Goal: Task Accomplishment & Management: Complete application form

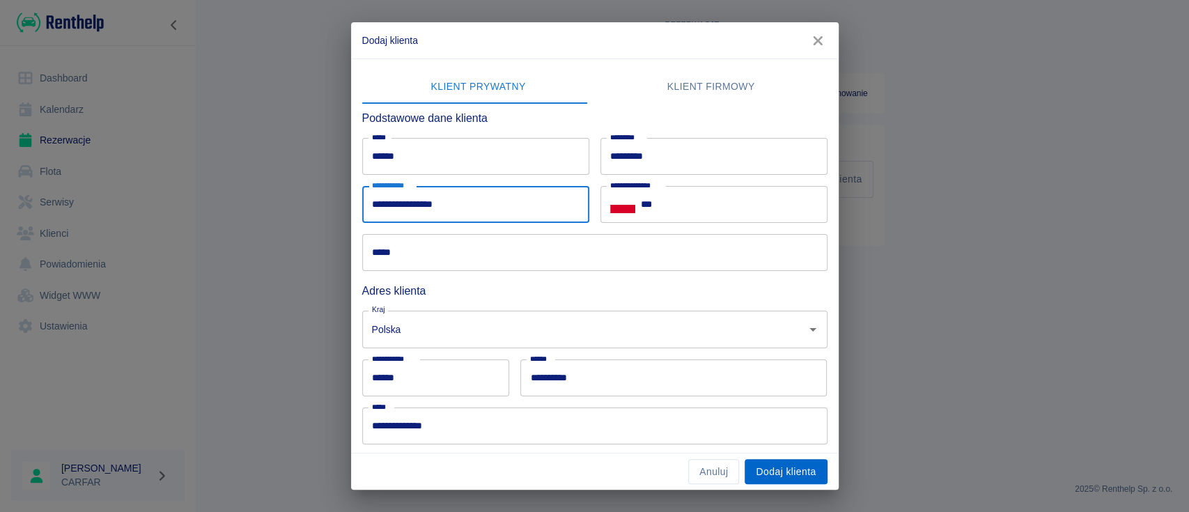
type input "**********"
click at [789, 465] on button "Dodaj klienta" at bounding box center [786, 472] width 82 height 26
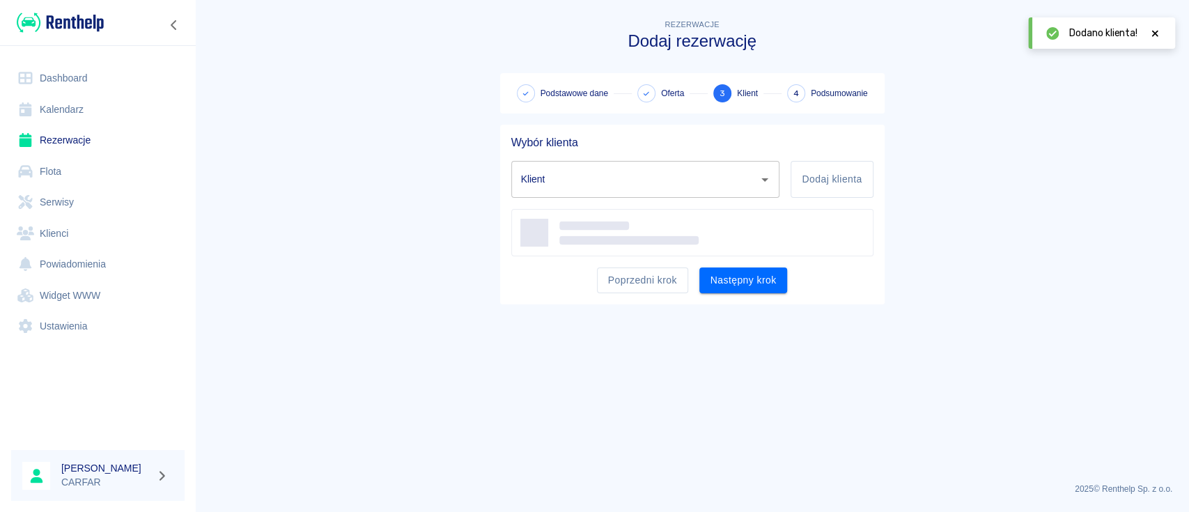
type input "DAMIAN RADWANSKI"
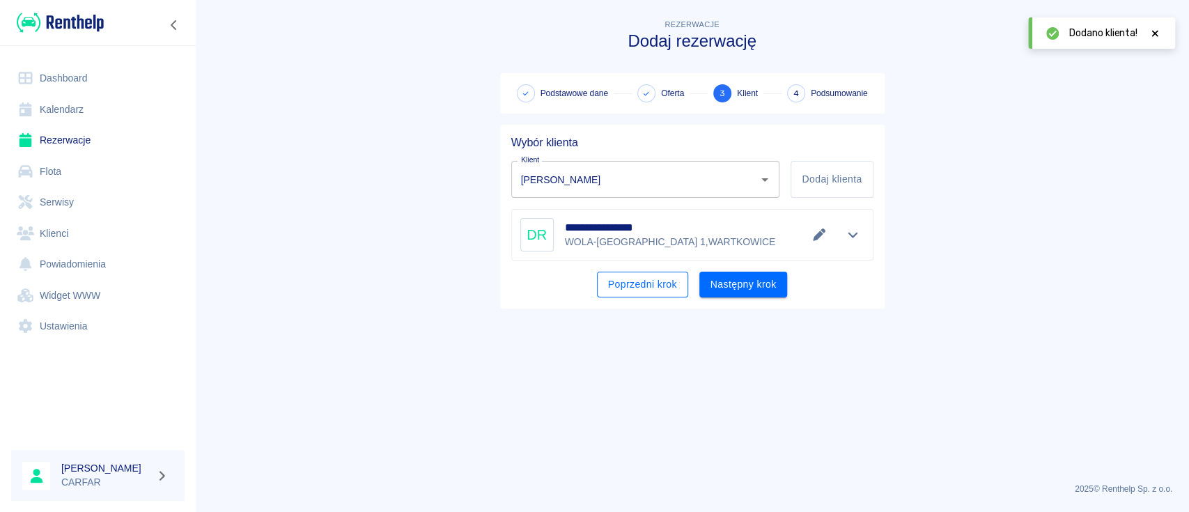
click at [653, 290] on button "Poprzedni krok" at bounding box center [642, 285] width 91 height 26
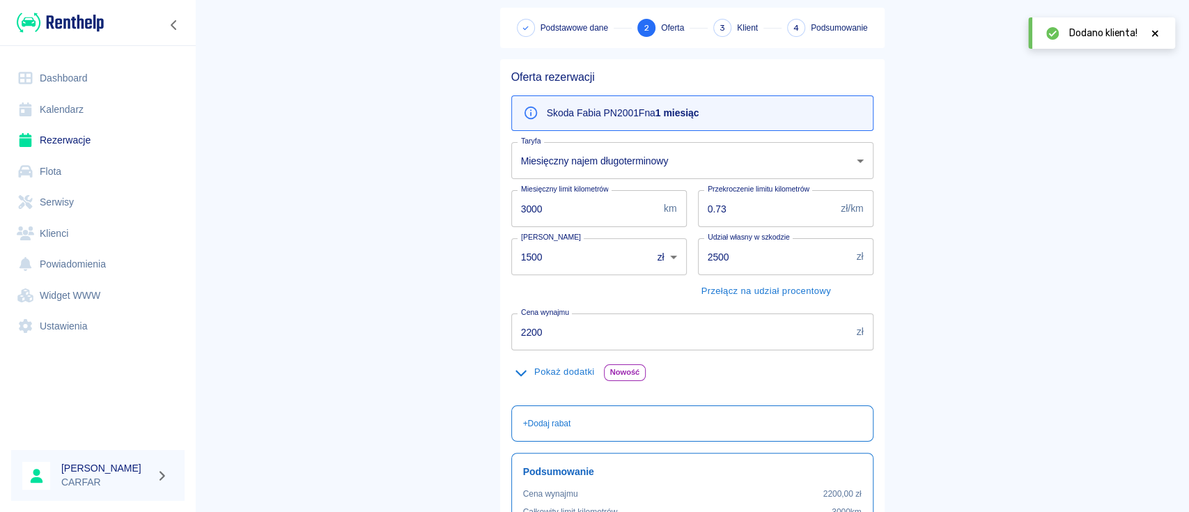
scroll to position [93, 0]
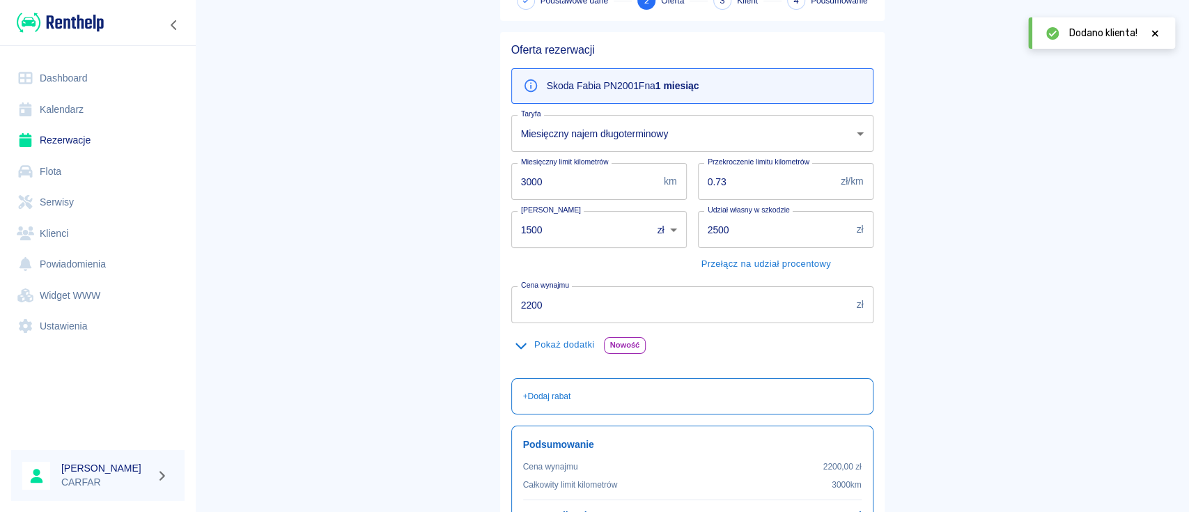
click at [570, 343] on button "Pokaż dodatki" at bounding box center [554, 345] width 87 height 22
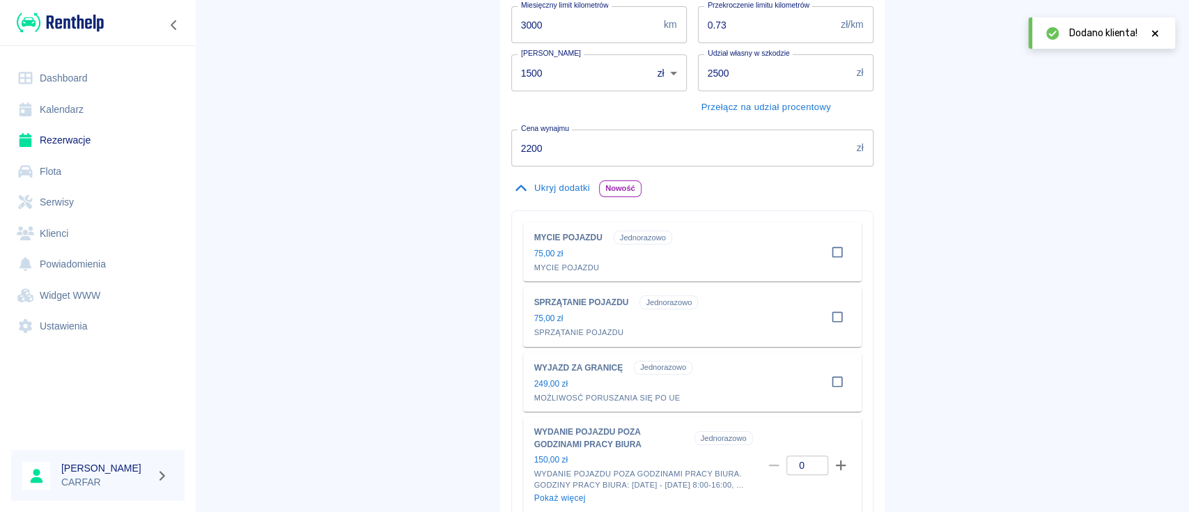
scroll to position [279, 0]
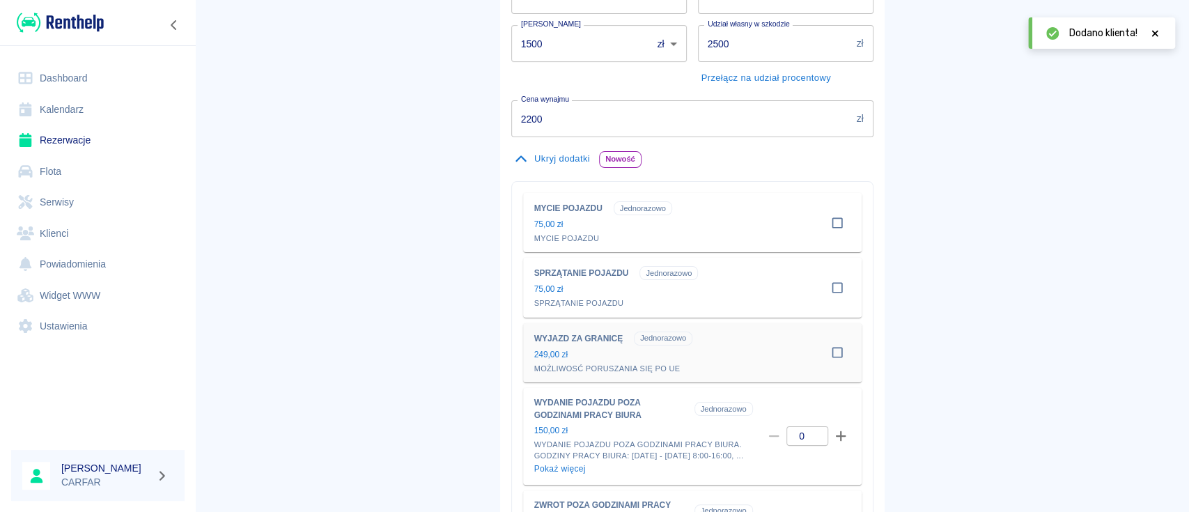
click at [830, 351] on input "checkbox" at bounding box center [837, 352] width 26 height 26
checkbox input "true"
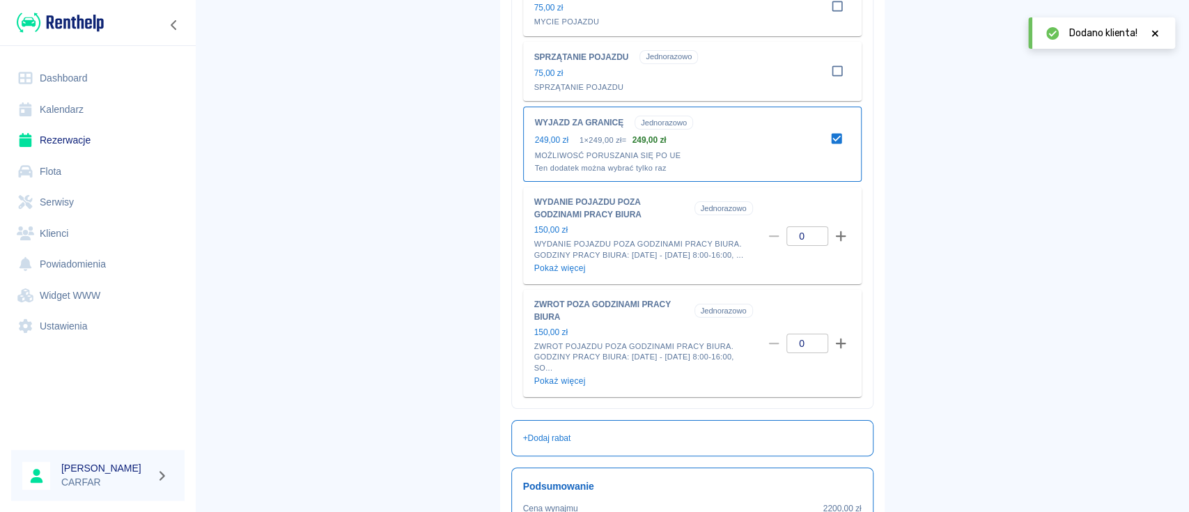
scroll to position [557, 0]
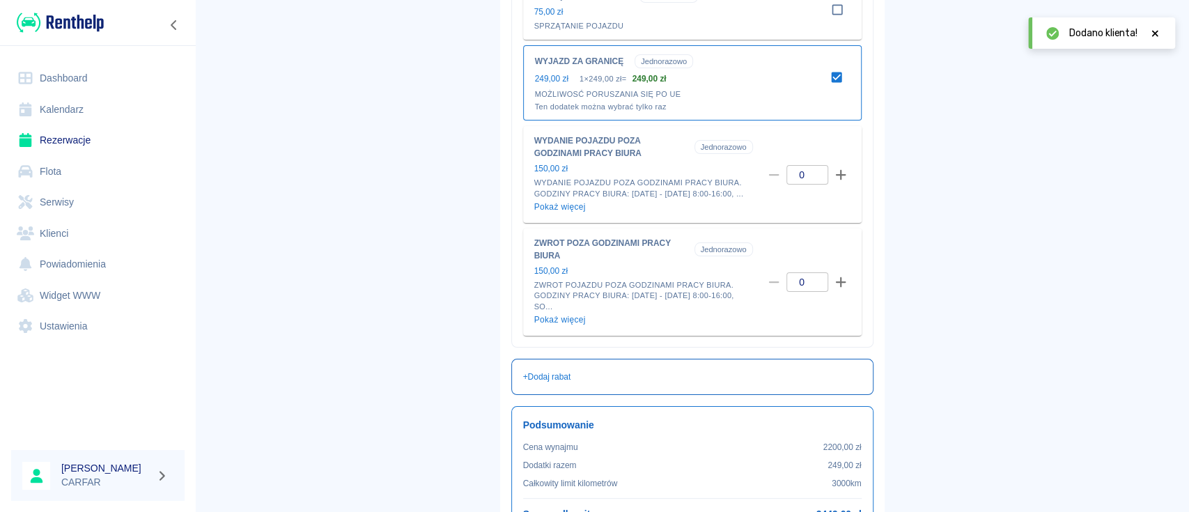
click at [590, 383] on div "+ Dodaj rabat" at bounding box center [692, 377] width 339 height 13
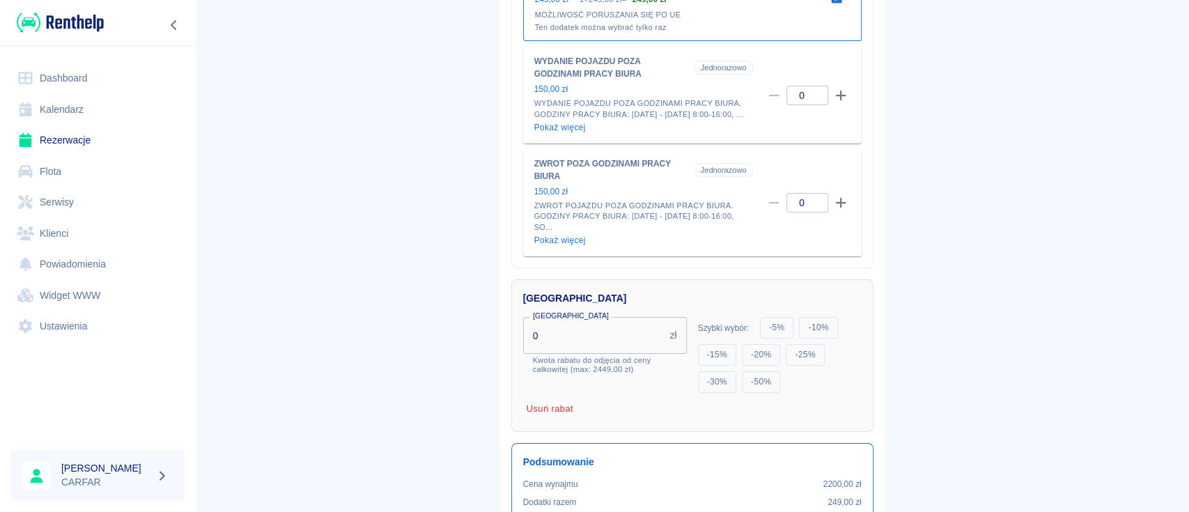
scroll to position [742, 0]
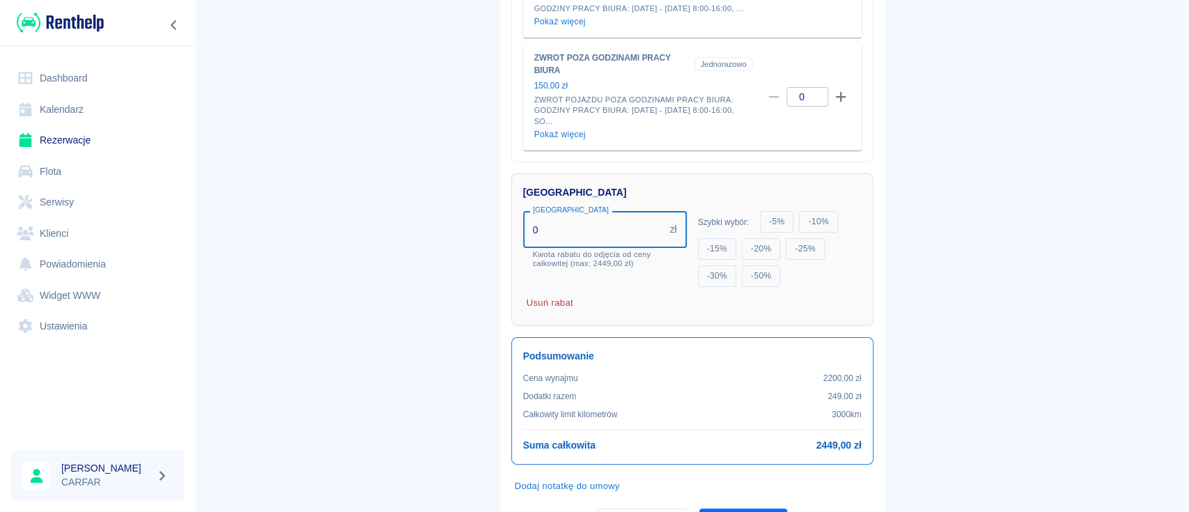
click at [568, 242] on input "0" at bounding box center [593, 229] width 141 height 37
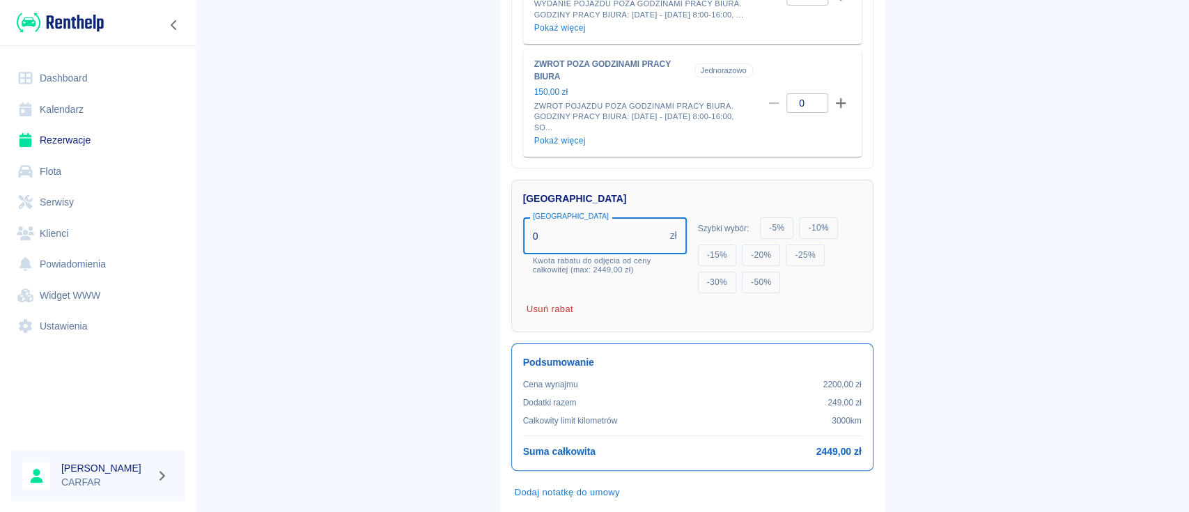
scroll to position [825, 0]
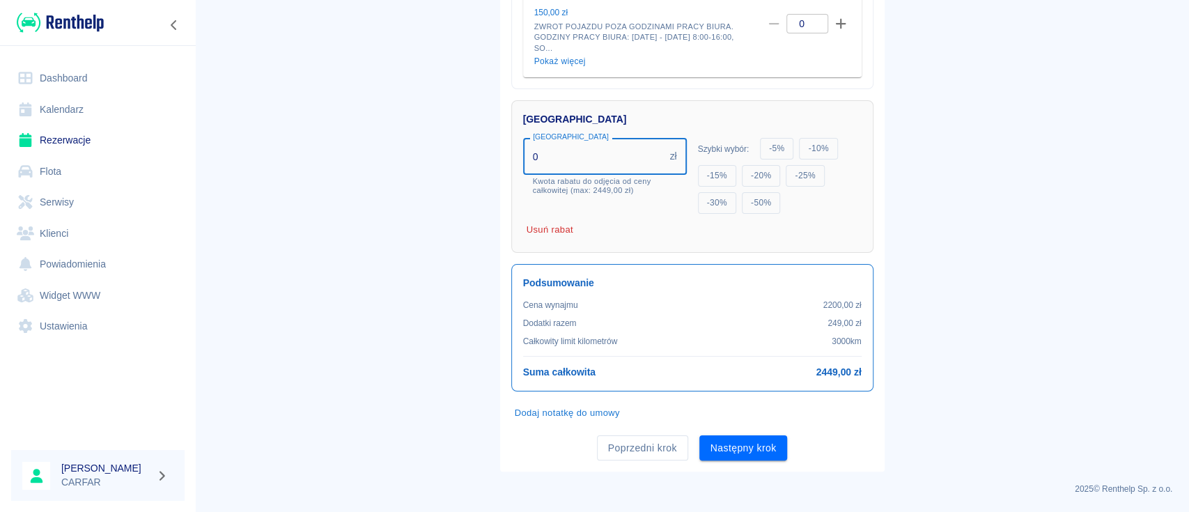
drag, startPoint x: 555, startPoint y: 157, endPoint x: 415, endPoint y: 143, distance: 140.7
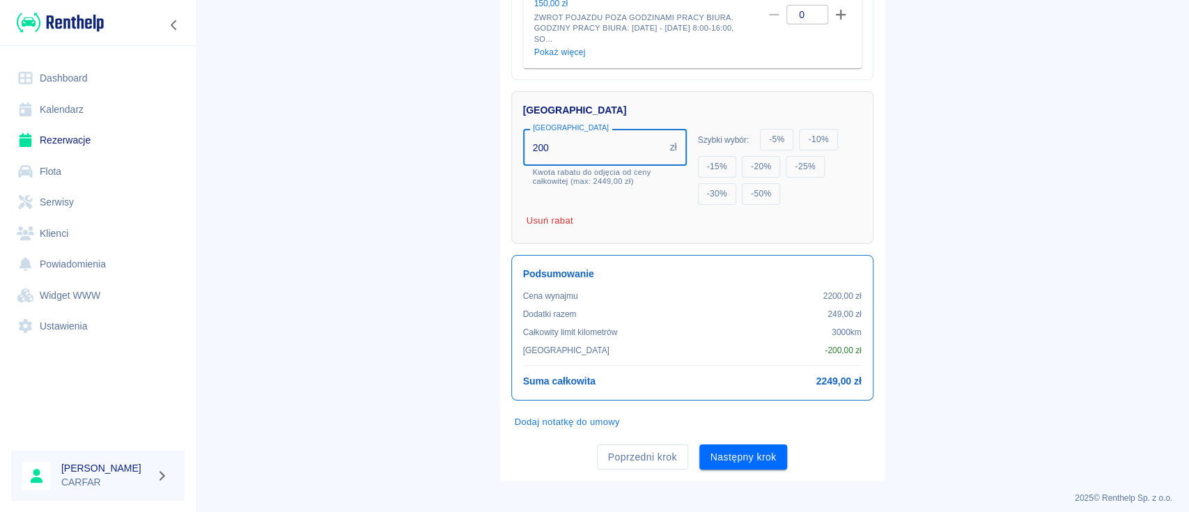
type input "200"
click at [738, 462] on button "Następny krok" at bounding box center [743, 457] width 88 height 26
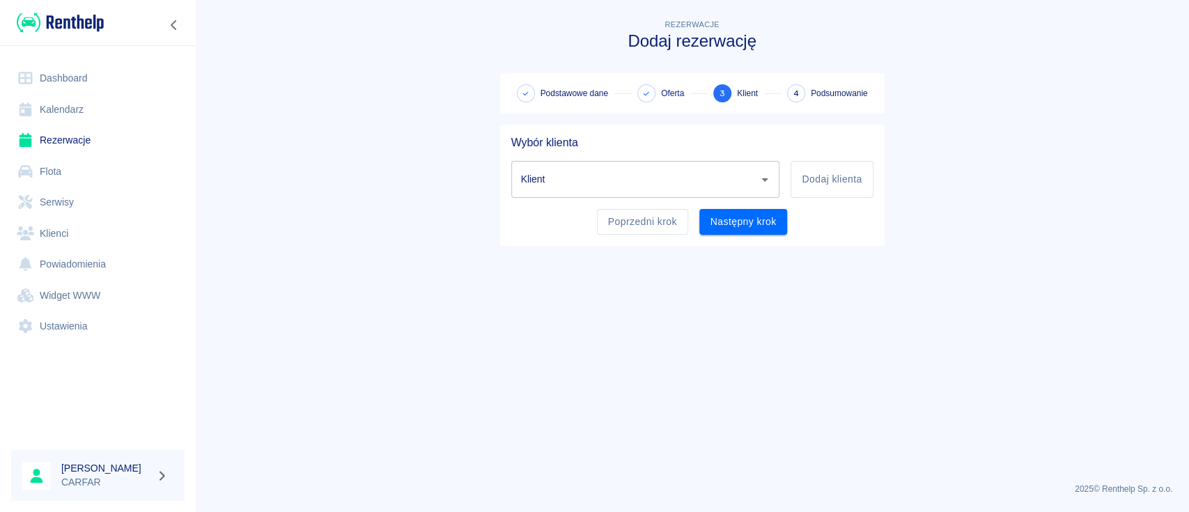
scroll to position [0, 0]
click at [688, 182] on input "Klient" at bounding box center [635, 179] width 235 height 24
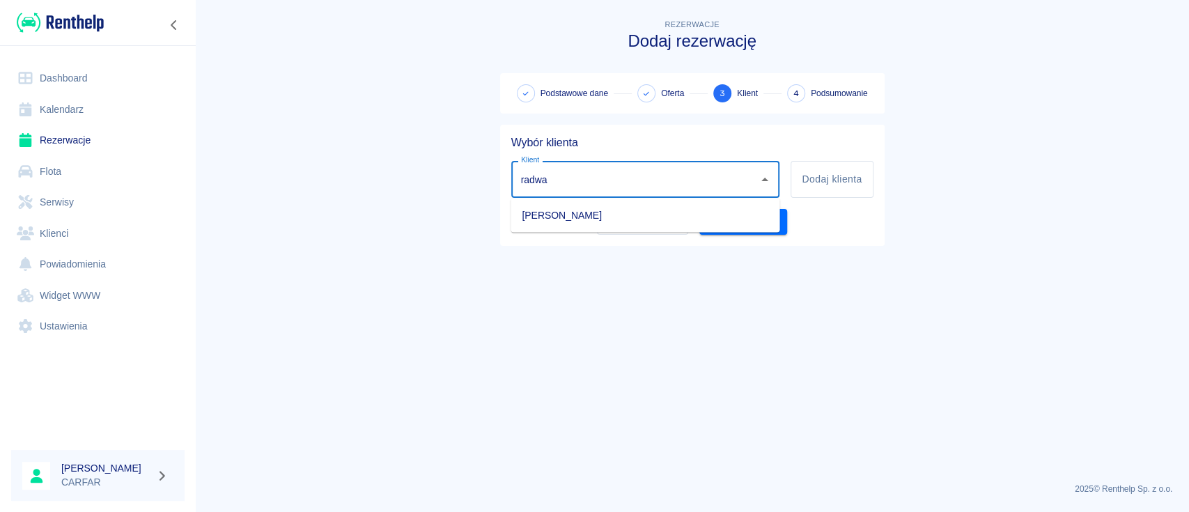
click at [688, 213] on li "DAMIAN RADWANSKI" at bounding box center [645, 214] width 269 height 23
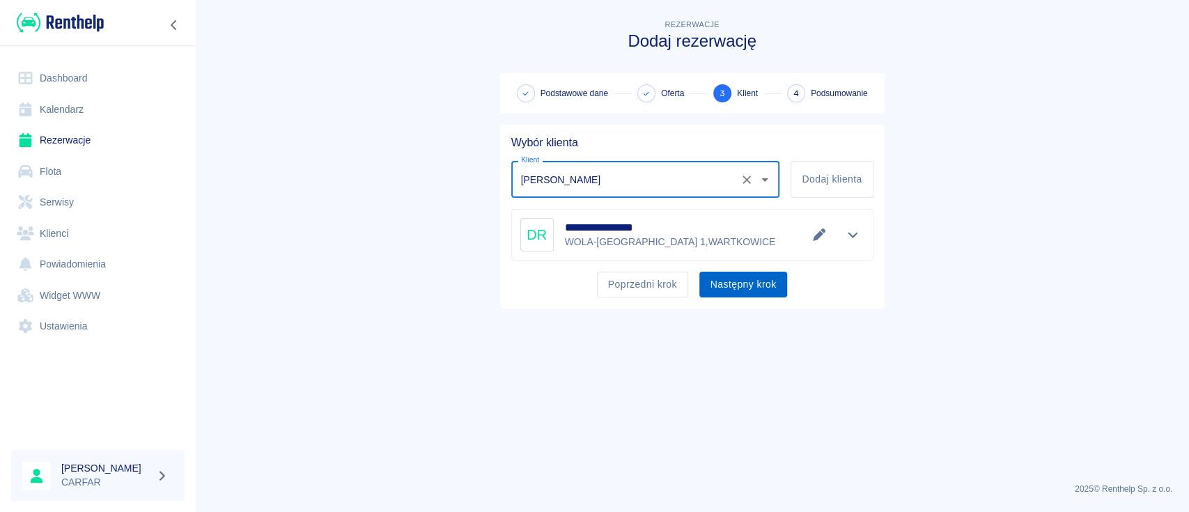
type input "DAMIAN RADWANSKI"
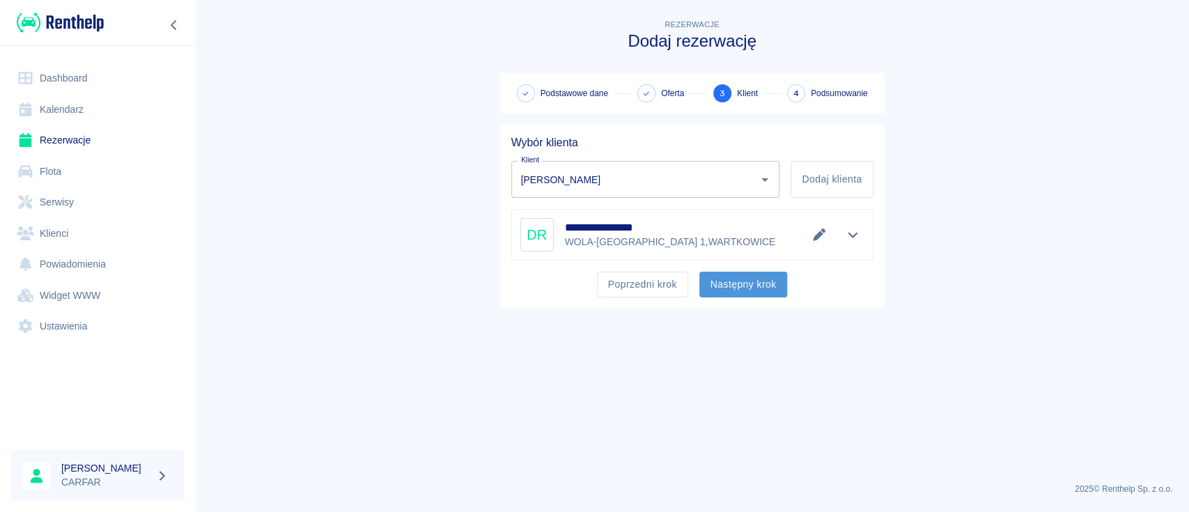
click at [737, 284] on button "Następny krok" at bounding box center [743, 285] width 88 height 26
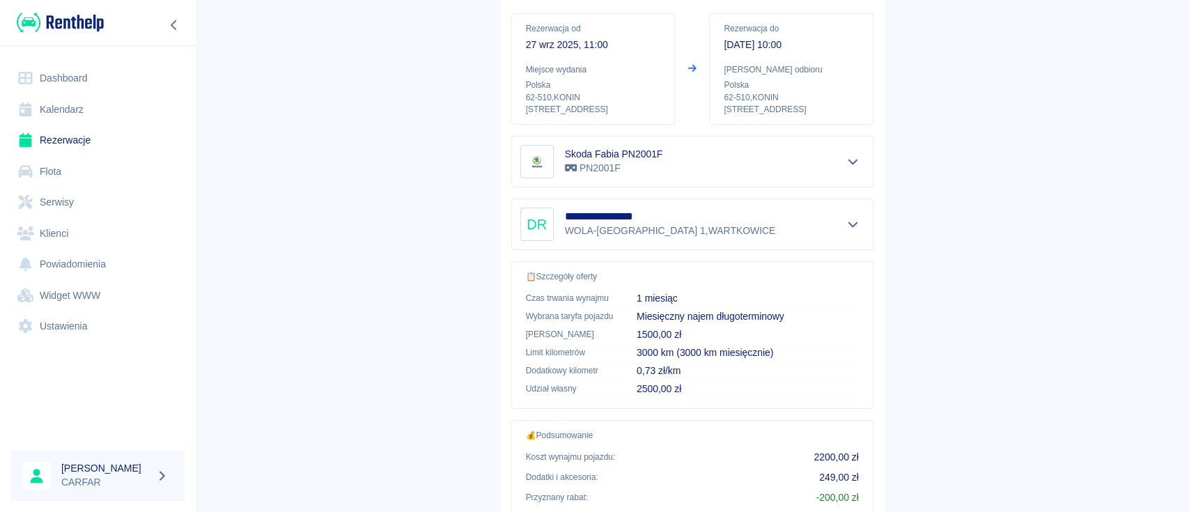
scroll to position [279, 0]
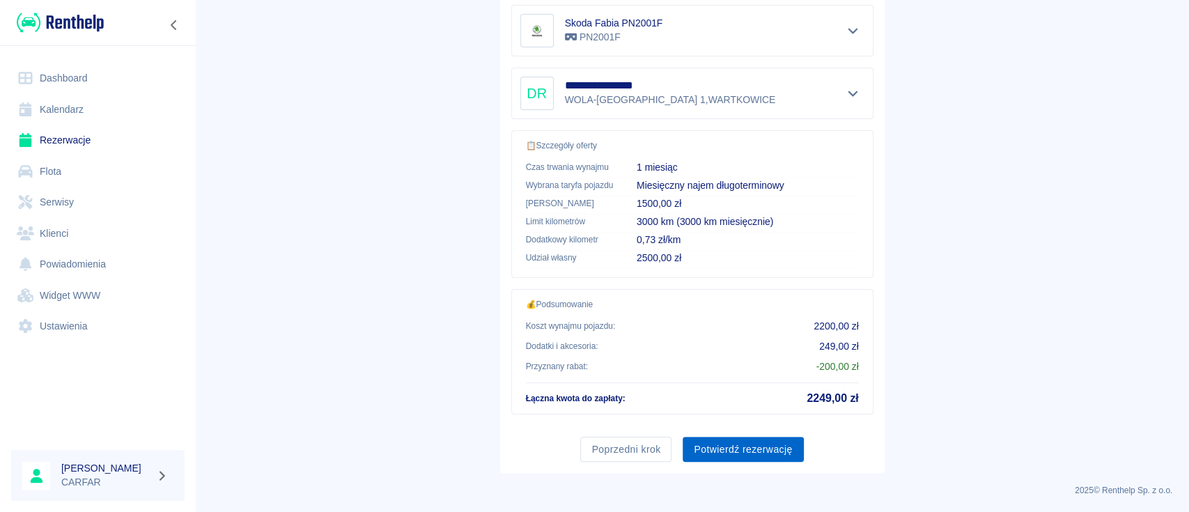
click at [750, 447] on button "Potwierdź rezerwację" at bounding box center [743, 450] width 120 height 26
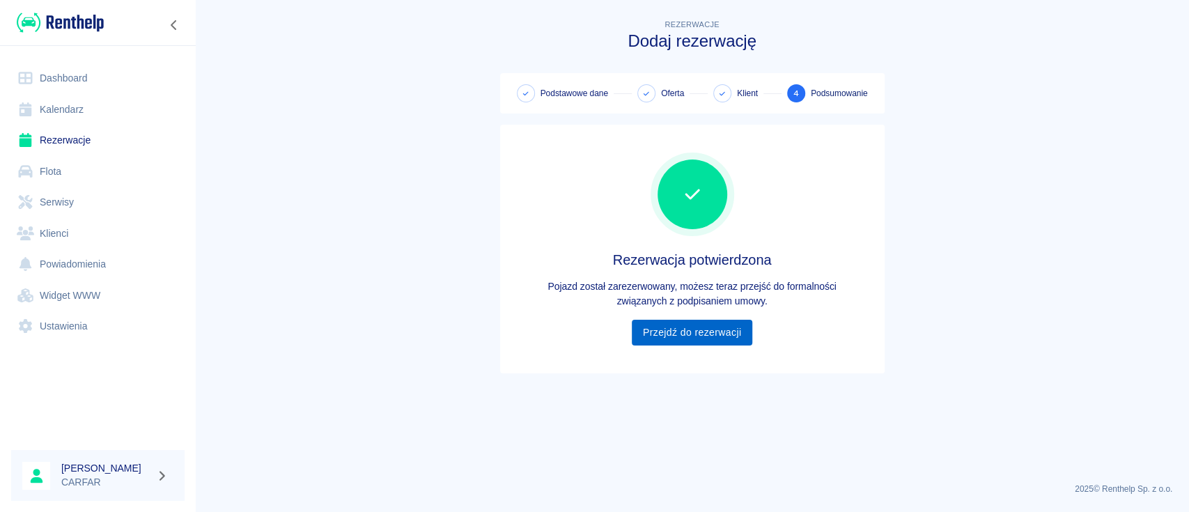
click at [724, 336] on link "Przejdź do rezerwacji" at bounding box center [692, 333] width 120 height 26
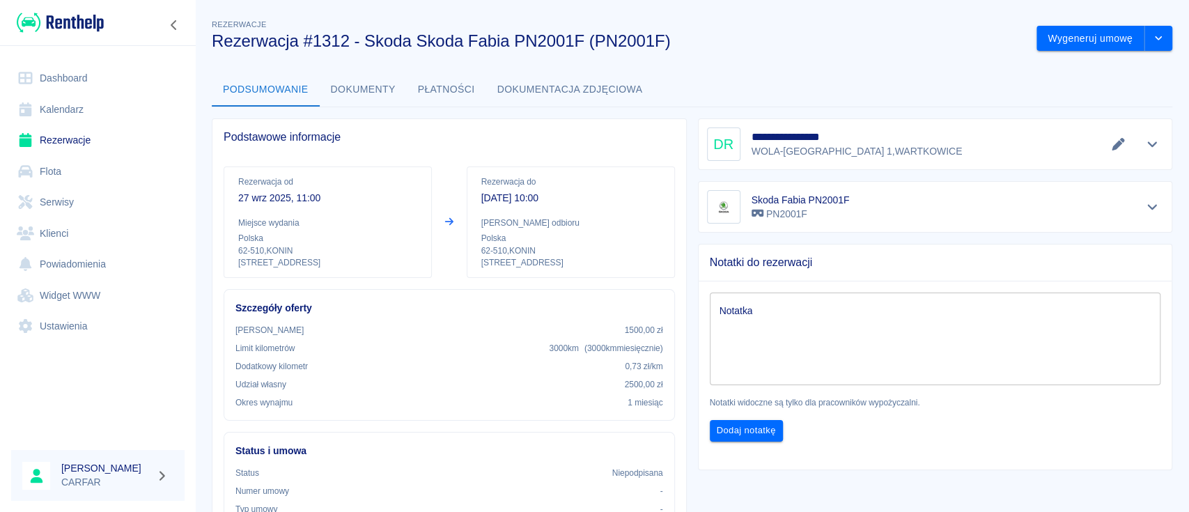
click at [65, 13] on img at bounding box center [60, 22] width 87 height 23
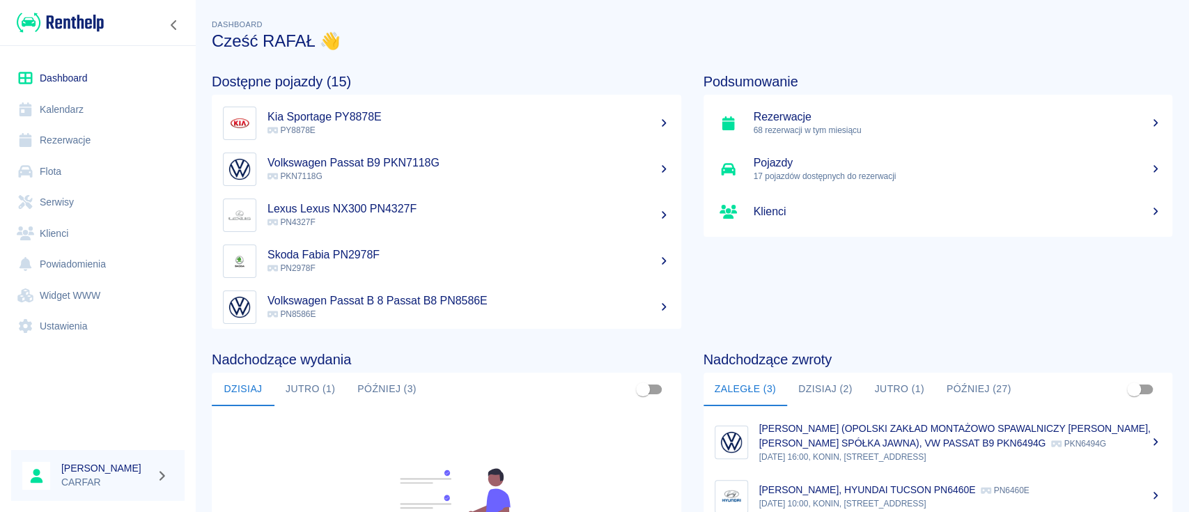
scroll to position [185, 0]
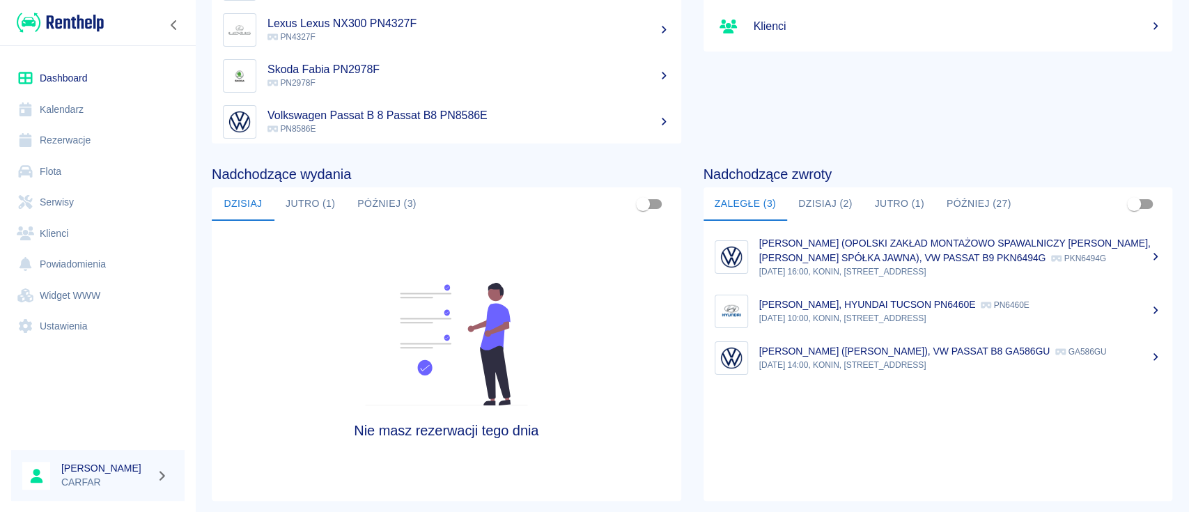
click at [60, 15] on img at bounding box center [60, 22] width 87 height 23
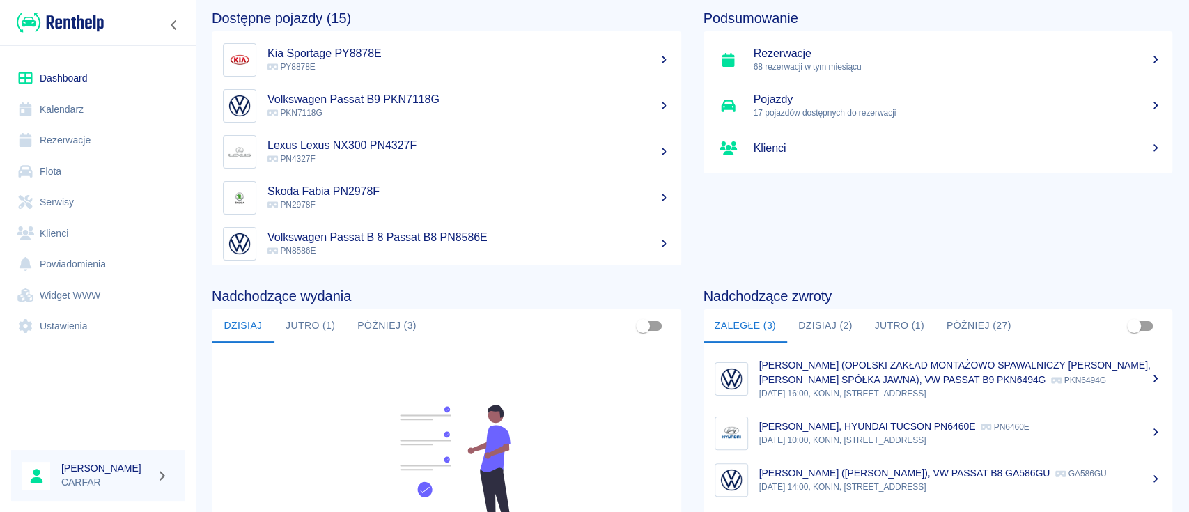
scroll to position [93, 0]
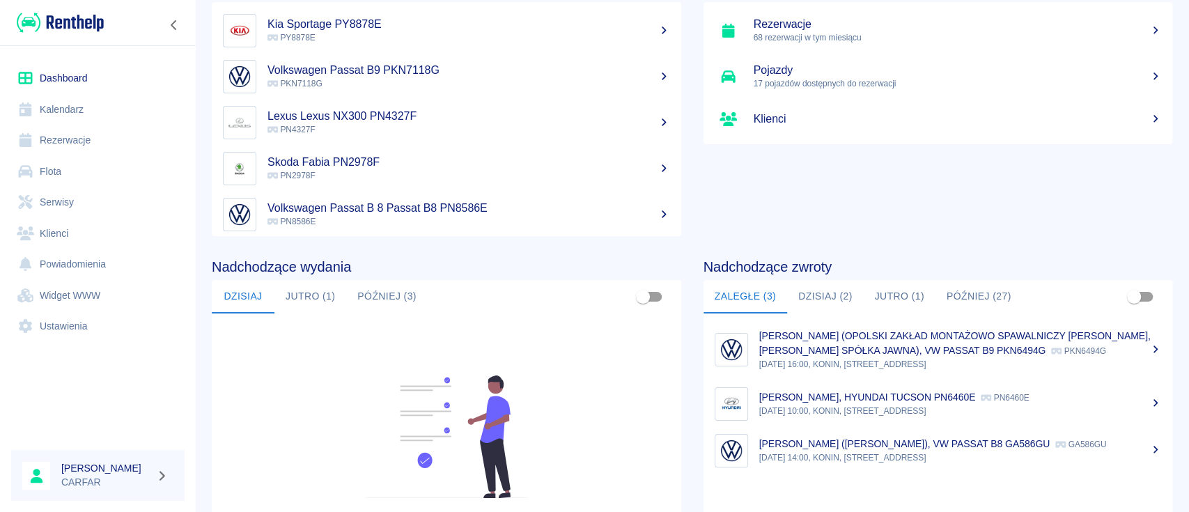
click at [825, 288] on button "Dzisiaj (2)" at bounding box center [825, 296] width 77 height 33
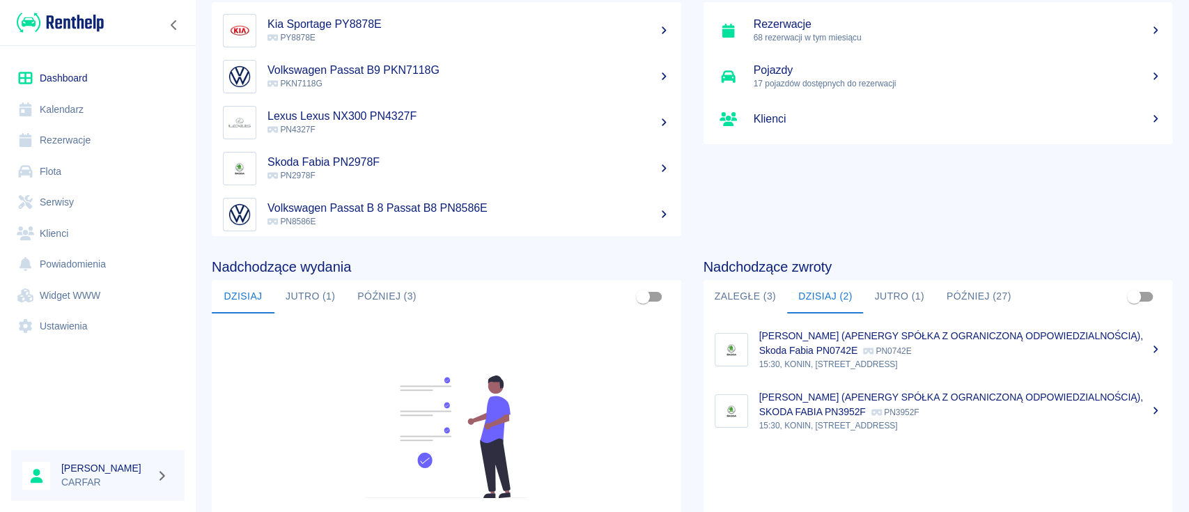
click at [900, 298] on button "Jutro (1)" at bounding box center [899, 296] width 72 height 33
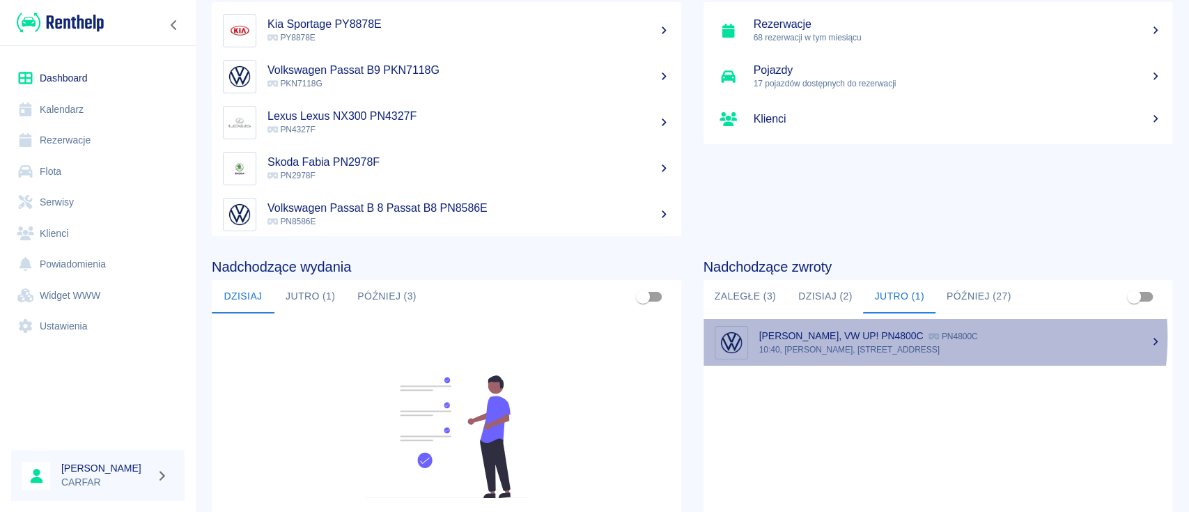
click at [901, 336] on p "VADZIM HURYN, VW UP! PN4800C" at bounding box center [841, 335] width 164 height 11
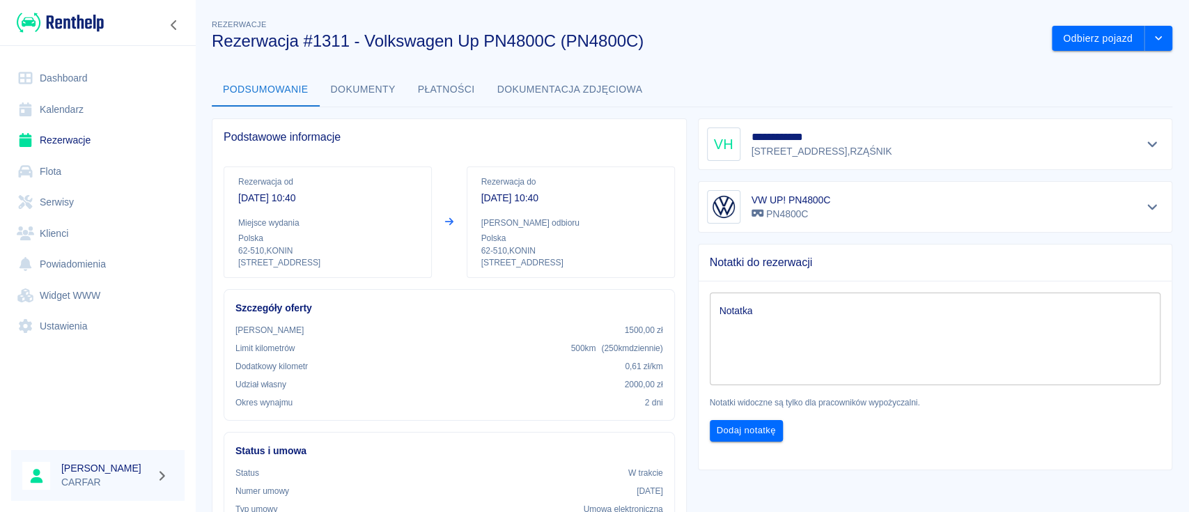
click at [65, 20] on img at bounding box center [60, 22] width 87 height 23
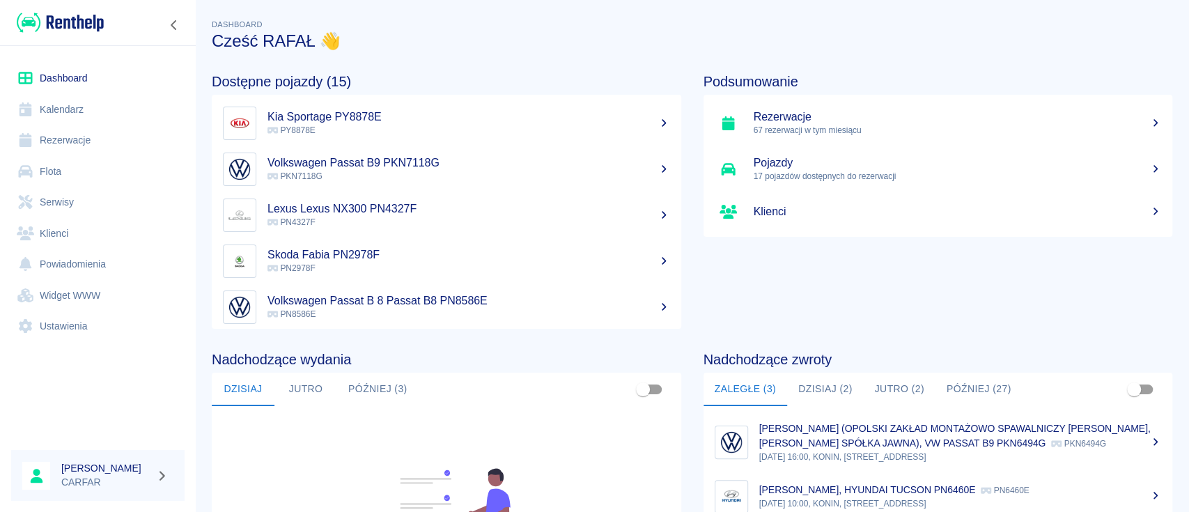
click at [79, 176] on link "Flota" at bounding box center [97, 171] width 173 height 31
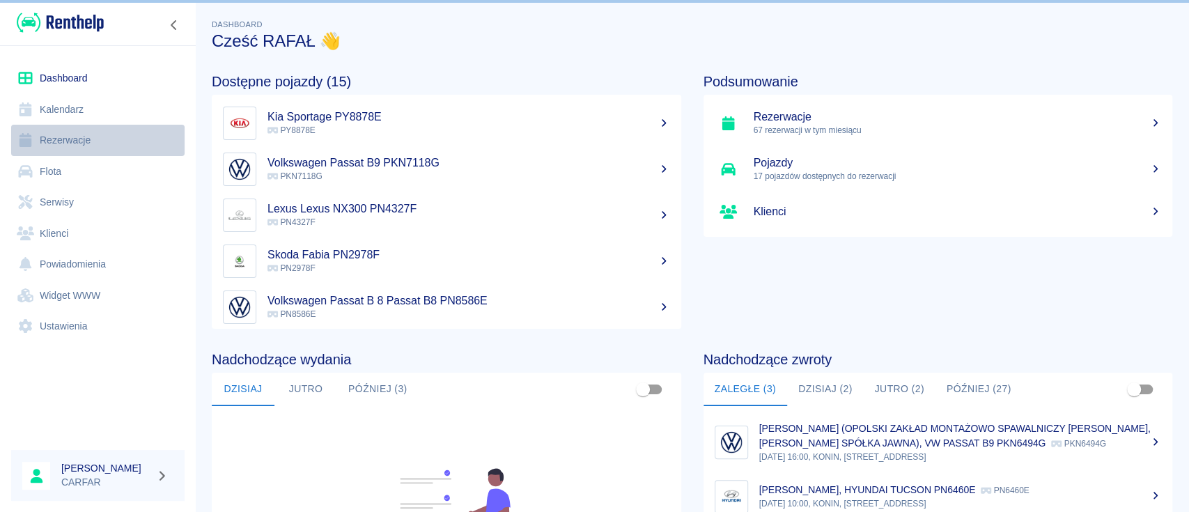
click at [93, 137] on link "Rezerwacje" at bounding box center [97, 140] width 173 height 31
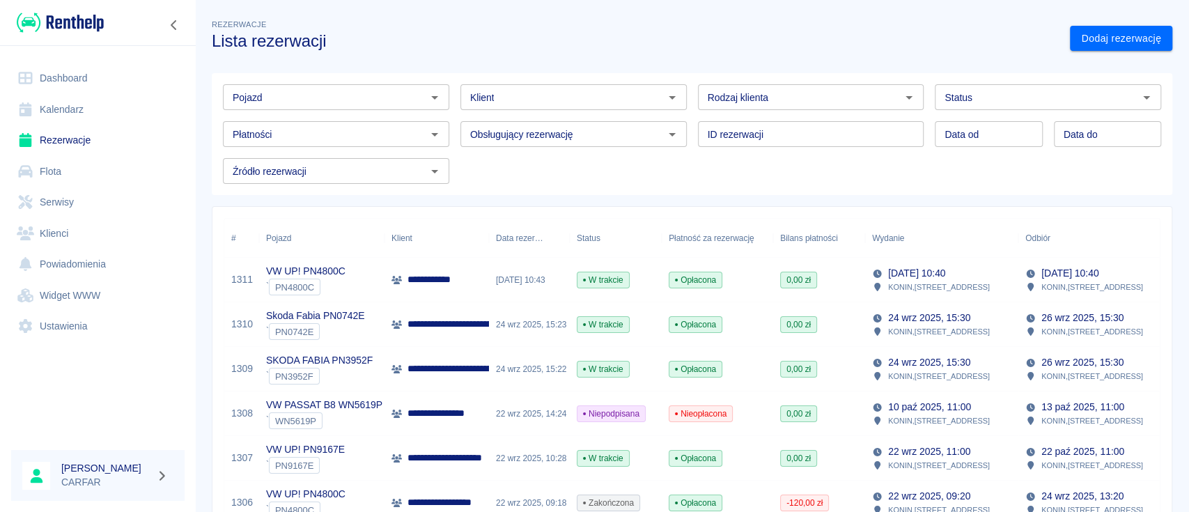
click at [355, 99] on input "Pojazd" at bounding box center [324, 96] width 195 height 17
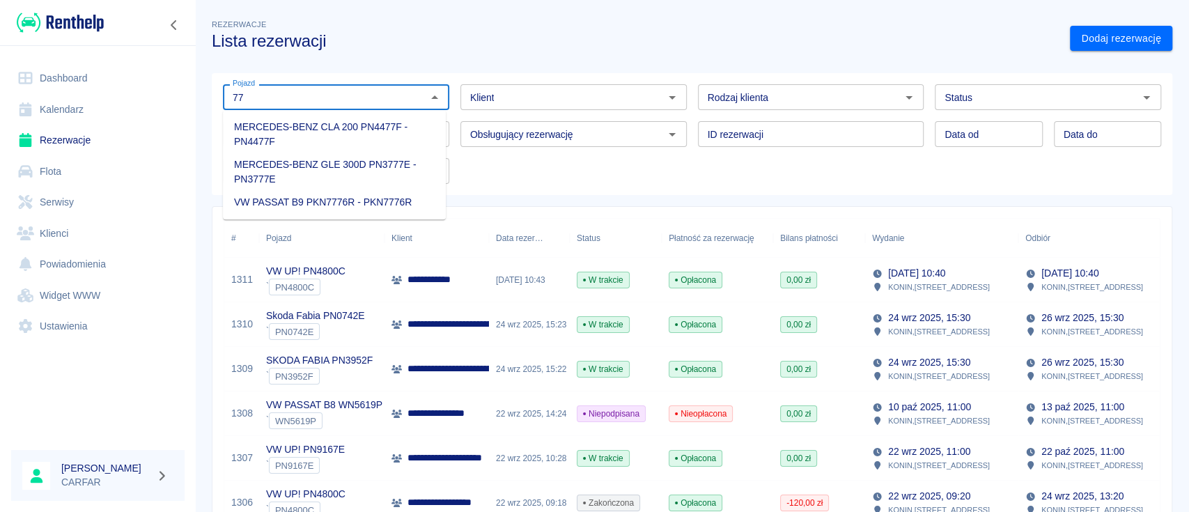
click at [373, 205] on li "VW PASSAT B9 PKN7776R - PKN7776R" at bounding box center [334, 202] width 223 height 23
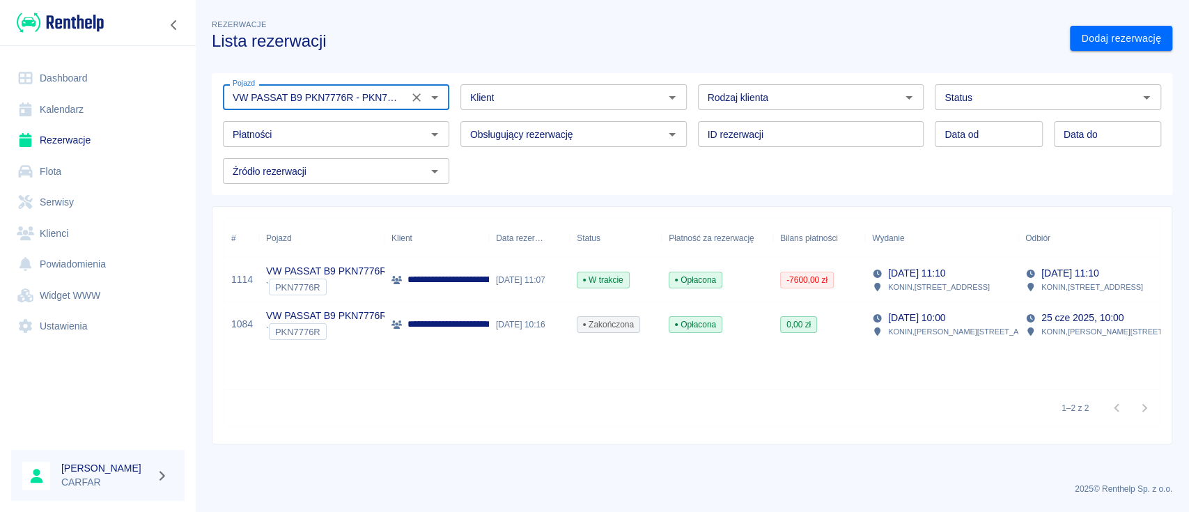
type input "VW PASSAT B9 PKN7776R - PKN7776R"
click at [455, 277] on p "**********" at bounding box center [598, 279] width 382 height 15
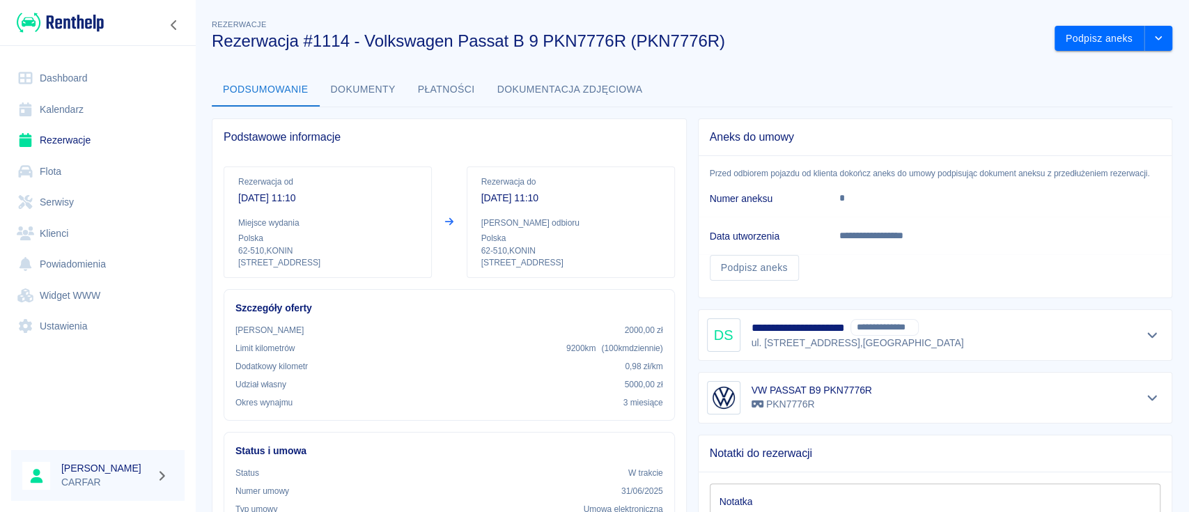
click at [91, 25] on img at bounding box center [60, 22] width 87 height 23
